Goal: Find specific page/section: Find specific page/section

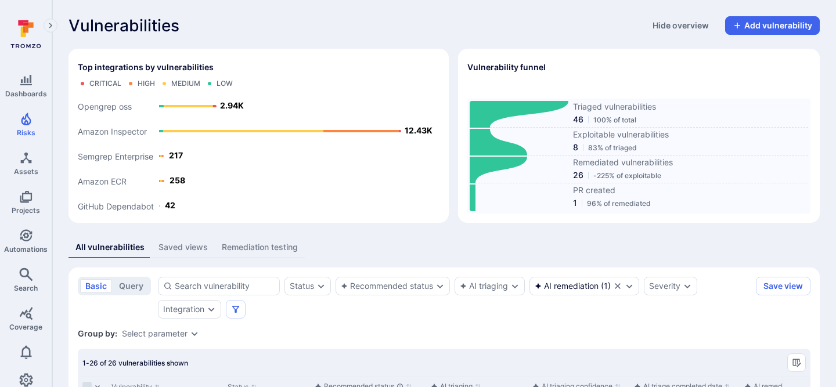
scroll to position [1, 0]
click at [16, 167] on span "Assets" at bounding box center [26, 171] width 24 height 9
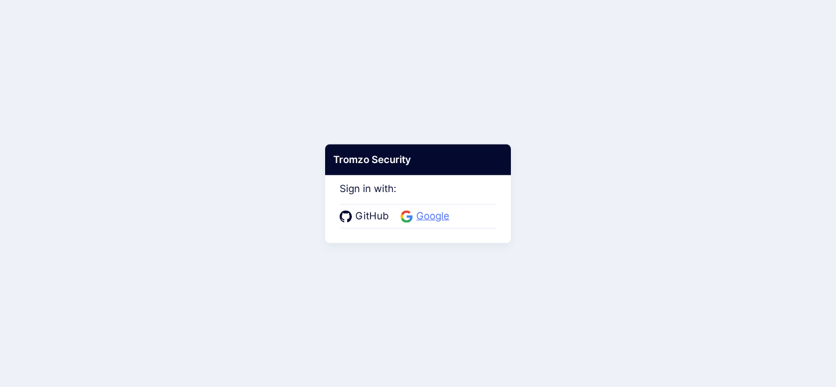
click at [443, 211] on span "Google" at bounding box center [433, 216] width 40 height 15
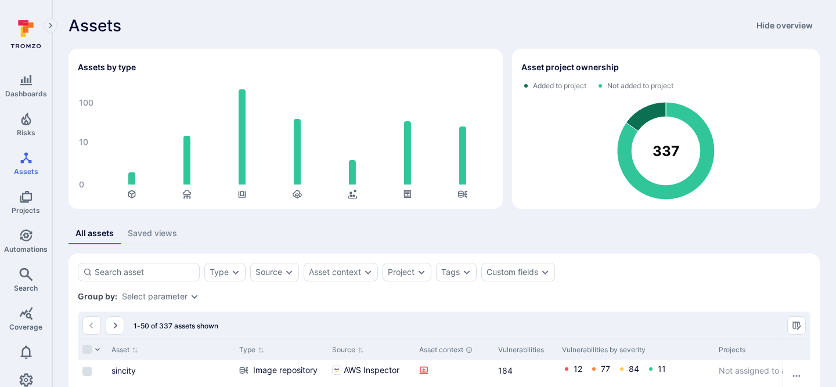
click at [641, 118] on icon "Assets overview" at bounding box center [646, 116] width 39 height 29
click at [667, 141] on rect "Assets overview" at bounding box center [666, 147] width 289 height 105
click at [667, 155] on text "337" at bounding box center [666, 151] width 27 height 17
click at [297, 198] on rect "Assets overview" at bounding box center [297, 193] width 9 height 9
click at [186, 196] on rect "Assets overview" at bounding box center [186, 193] width 9 height 9
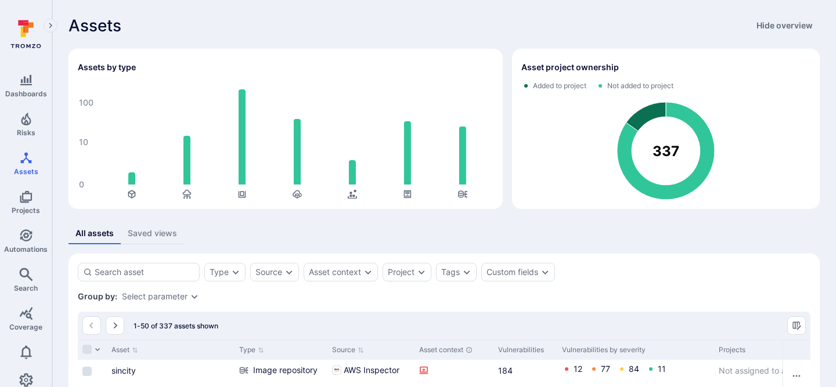
click at [125, 195] on rect "Assets overview" at bounding box center [286, 142] width 416 height 116
